Goal: Task Accomplishment & Management: Manage account settings

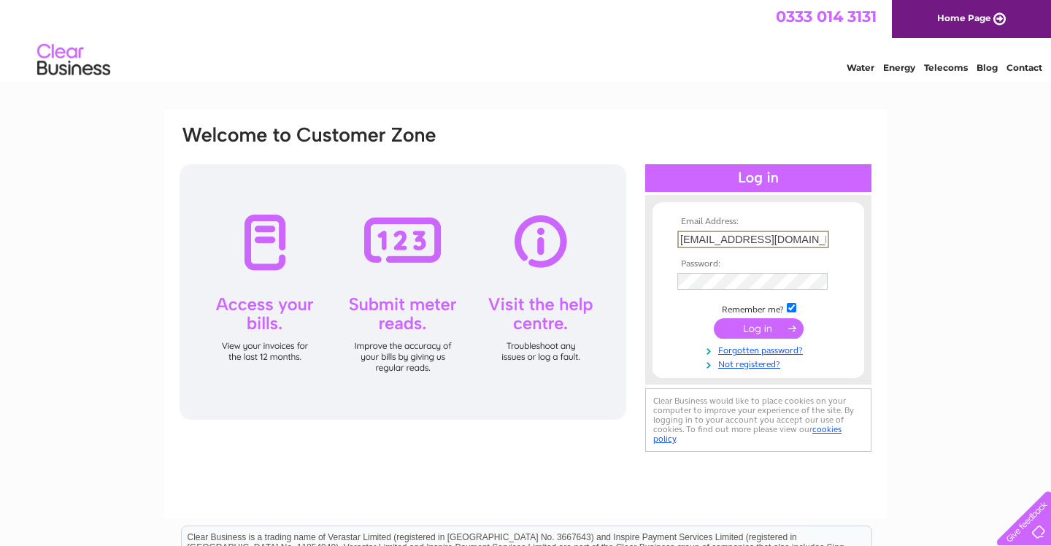
type input "aceitno1@gmail.com"
click at [764, 334] on input "submit" at bounding box center [759, 328] width 90 height 20
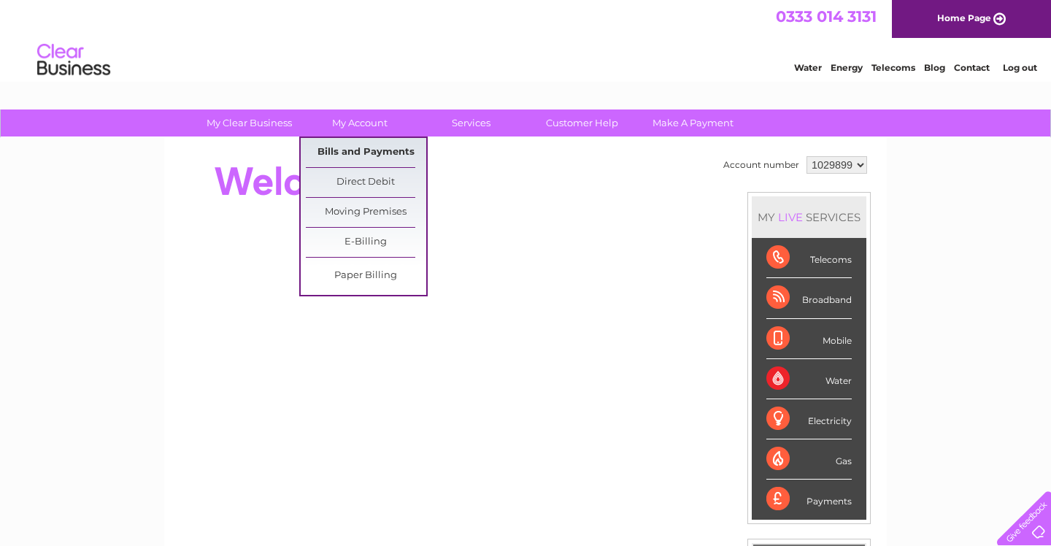
click at [364, 153] on link "Bills and Payments" at bounding box center [366, 152] width 120 height 29
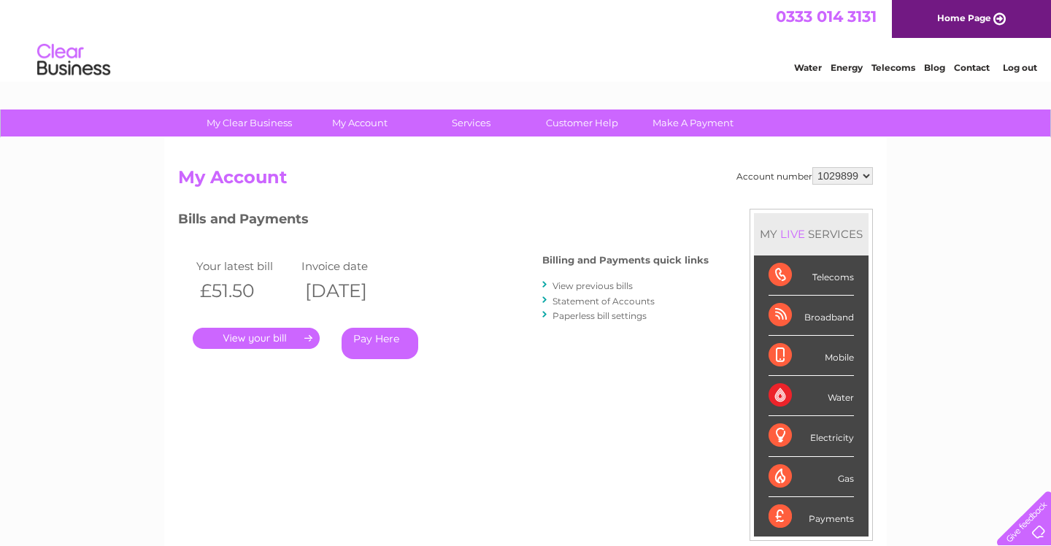
click at [599, 285] on link "View previous bills" at bounding box center [593, 285] width 80 height 11
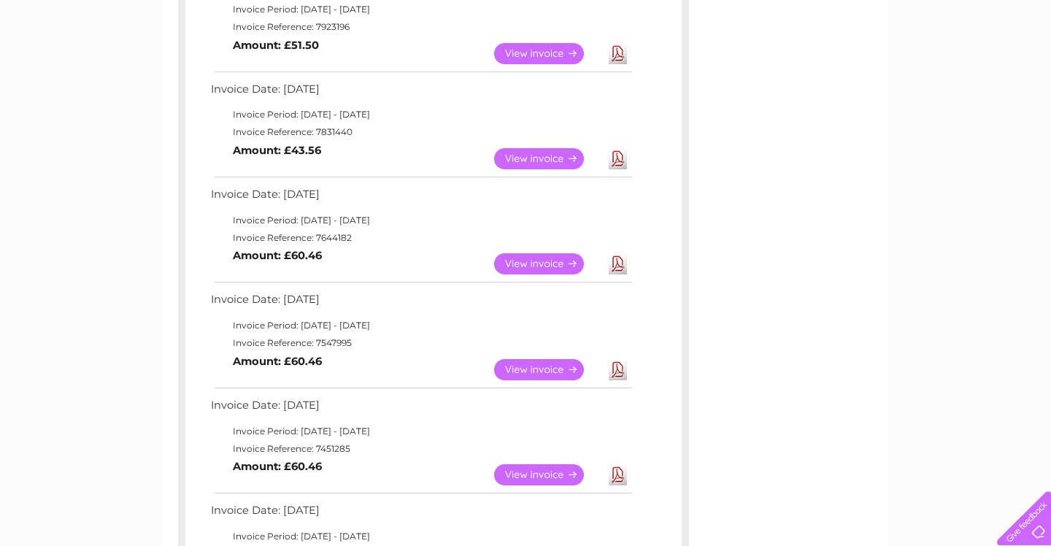
scroll to position [508, 0]
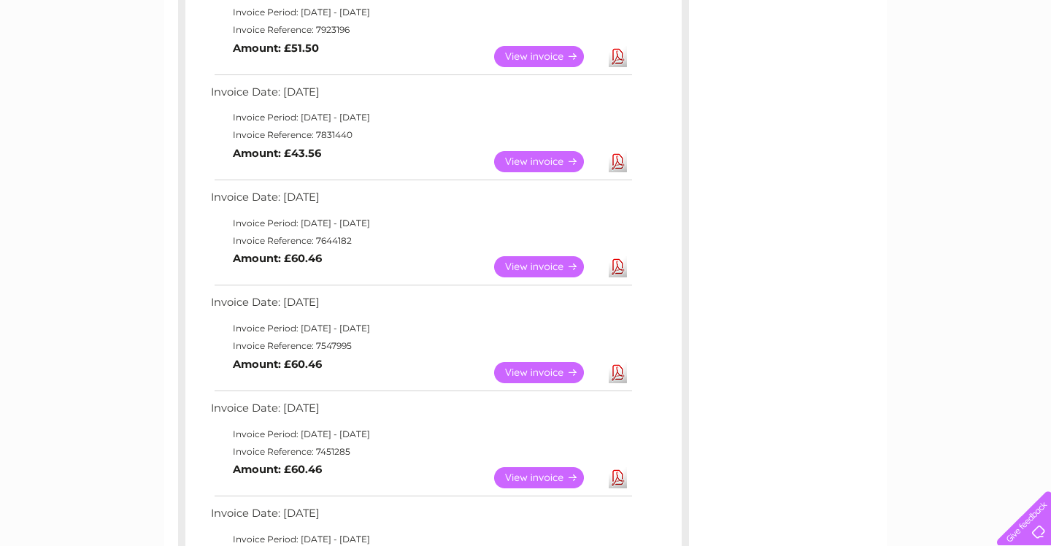
click at [553, 371] on link "View" at bounding box center [547, 372] width 107 height 21
click at [569, 266] on link "View" at bounding box center [547, 266] width 107 height 21
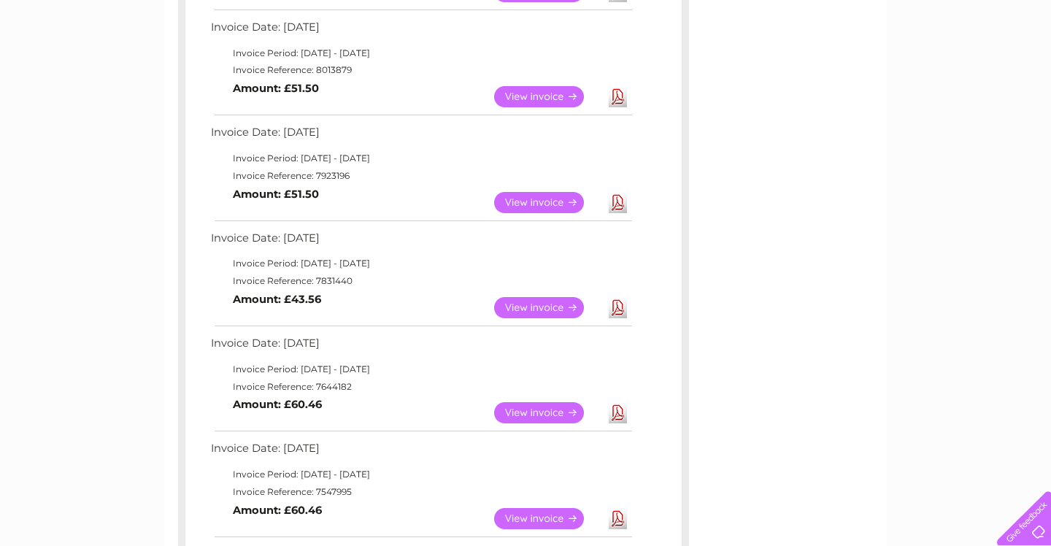
scroll to position [361, 0]
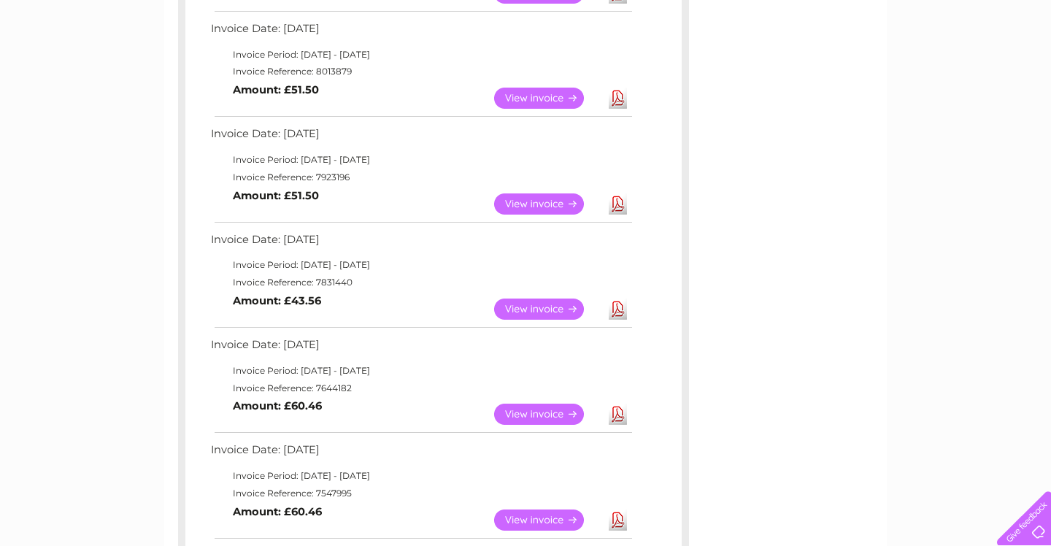
click at [571, 302] on link "View" at bounding box center [547, 309] width 107 height 21
click at [563, 204] on link "View" at bounding box center [547, 203] width 107 height 21
click at [569, 193] on link "View" at bounding box center [547, 203] width 107 height 21
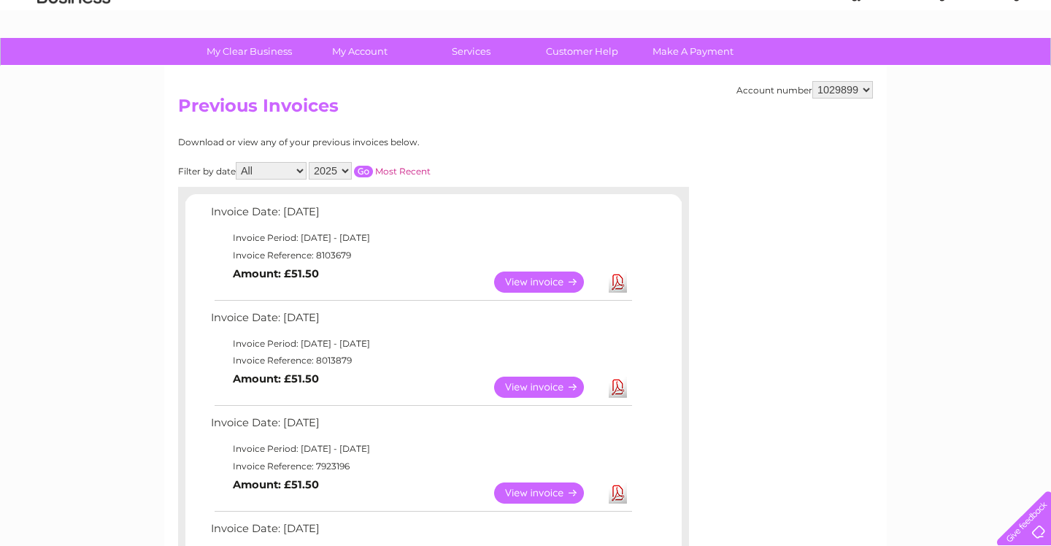
scroll to position [70, 0]
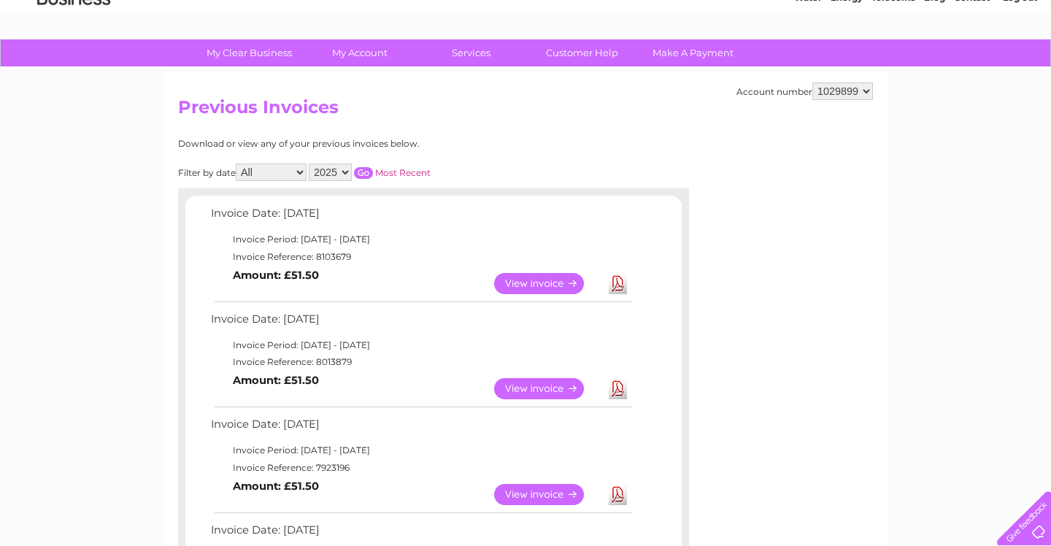
click at [556, 385] on link "View" at bounding box center [547, 388] width 107 height 21
click at [546, 283] on link "View" at bounding box center [547, 283] width 107 height 21
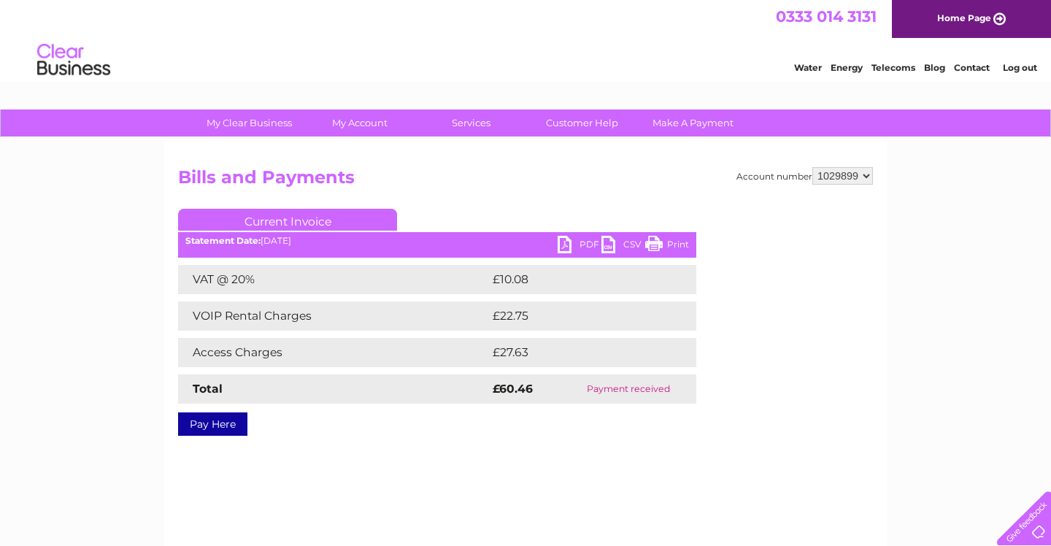
click at [664, 239] on link "Print" at bounding box center [667, 246] width 44 height 21
click at [652, 243] on link "Print" at bounding box center [667, 246] width 44 height 21
click at [656, 242] on link "Print" at bounding box center [667, 246] width 44 height 21
click at [653, 244] on link "Print" at bounding box center [667, 246] width 44 height 21
click at [658, 246] on link "Print" at bounding box center [667, 246] width 44 height 21
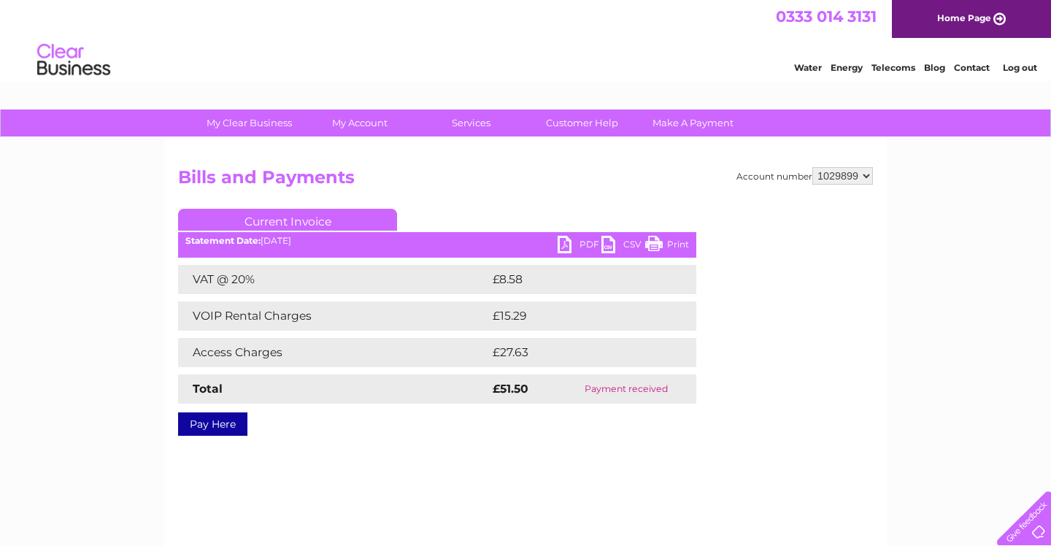
click at [673, 242] on link "Print" at bounding box center [667, 246] width 44 height 21
click at [656, 241] on link "Print" at bounding box center [667, 246] width 44 height 21
